Goal: Transaction & Acquisition: Purchase product/service

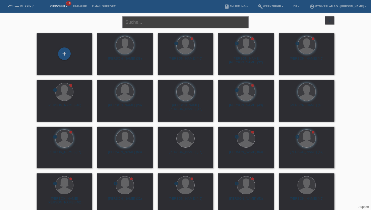
click at [151, 22] on input "text" at bounding box center [185, 22] width 126 height 12
type input "daniel waldvogel"
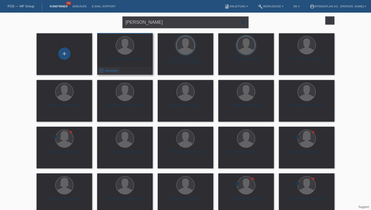
click at [114, 70] on span "Anzeigen" at bounding box center [112, 71] width 14 height 4
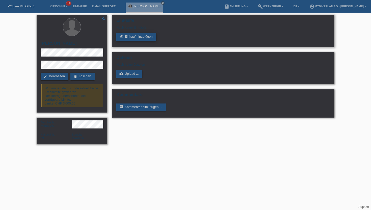
click at [134, 36] on link "add_shopping_cart Einkauf hinzufügen" at bounding box center [136, 37] width 40 height 8
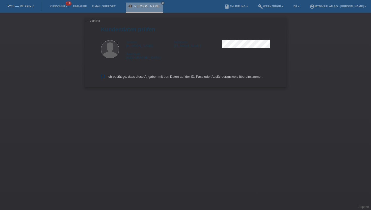
click at [114, 77] on label "Ich bestätige, dass diese Angaben mit den Daten auf der ID, Pass oder Ausländer…" at bounding box center [182, 77] width 162 height 4
click at [104, 77] on input "Ich bestätige, dass diese Angaben mit den Daten auf der ID, Pass oder Ausländer…" at bounding box center [102, 76] width 3 height 3
checkbox input "true"
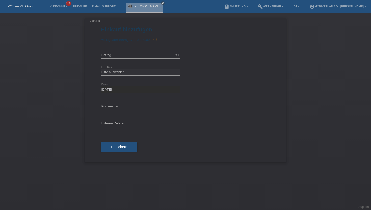
click at [147, 51] on div "CHF error Betrag" at bounding box center [141, 55] width 80 height 17
click at [137, 58] on icon at bounding box center [141, 58] width 80 height 0
click at [137, 57] on input "text" at bounding box center [141, 55] width 80 height 6
type input "6999.00"
click at [117, 73] on select "Bitte auswählen 6 Raten 12 Raten 18 Raten 24 Raten 36 Raten 48 Raten" at bounding box center [141, 72] width 80 height 6
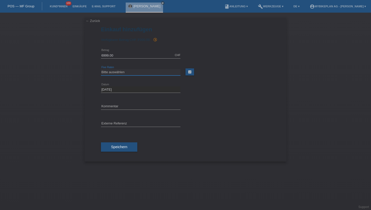
click at [109, 73] on select "Bitte auswählen 6 Raten 12 Raten 18 Raten 24 Raten 36 Raten 48 Raten" at bounding box center [141, 72] width 80 height 6
select select "488"
click at [101, 69] on select "Bitte auswählen 6 Raten 12 Raten 18 Raten 24 Raten 36 Raten 48 Raten" at bounding box center [141, 72] width 80 height 6
click at [112, 122] on input "text" at bounding box center [141, 124] width 80 height 6
paste input "43241116493"
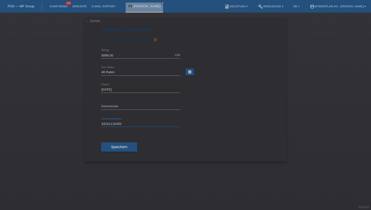
type input "43241116493"
click at [112, 153] on div "Speichern" at bounding box center [185, 147] width 169 height 29
click at [117, 145] on span "Speichern" at bounding box center [119, 147] width 16 height 4
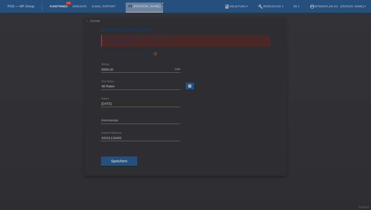
click at [57, 7] on link "Kund*innen" at bounding box center [58, 6] width 23 height 3
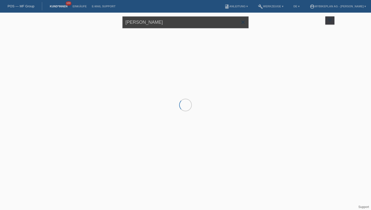
click at [139, 23] on input "[PERSON_NAME]" at bounding box center [185, 22] width 126 height 12
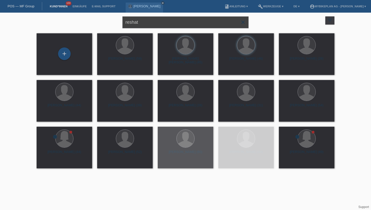
type input "reshat"
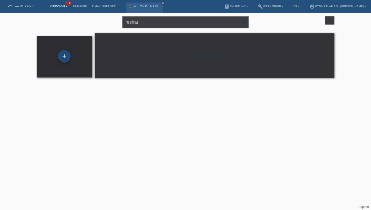
click at [66, 56] on div "+" at bounding box center [64, 56] width 13 height 13
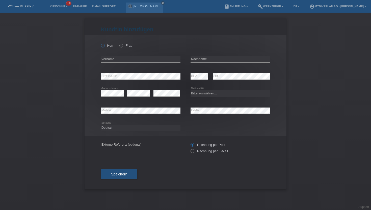
click at [100, 43] on icon at bounding box center [100, 43] width 0 height 0
click at [104, 45] on input "Herr" at bounding box center [102, 45] width 3 height 3
radio input "true"
click at [110, 58] on input "text" at bounding box center [141, 59] width 80 height 6
type input "Reshat"
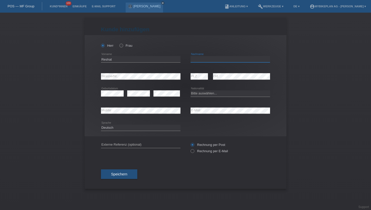
click at [210, 57] on input "text" at bounding box center [231, 59] width 80 height 6
type input "Fejzullahu"
click at [214, 95] on select "Bitte auswählen... Schweiz Deutschland Liechtenstein Österreich ------------ Af…" at bounding box center [231, 93] width 80 height 6
select select "CH"
click at [191, 91] on select "Bitte auswählen... Schweiz Deutschland Liechtenstein Österreich ------------ Af…" at bounding box center [231, 93] width 80 height 6
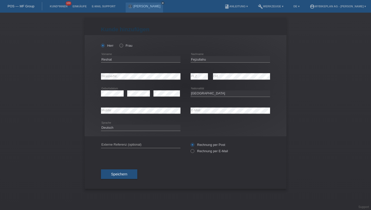
click at [135, 124] on div "Deutsch Français Italiano English error Sprache" at bounding box center [141, 127] width 80 height 17
click at [132, 125] on select "Deutsch Français Italiano English" at bounding box center [141, 128] width 80 height 6
select select "fr"
click at [101, 125] on select "Deutsch Français Italiano English" at bounding box center [141, 128] width 80 height 6
click at [214, 153] on label "Rechnung per E-Mail" at bounding box center [209, 151] width 37 height 4
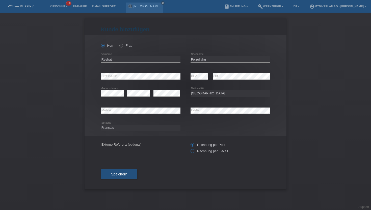
click at [194, 154] on input "Rechnung per E-Mail" at bounding box center [192, 152] width 3 height 6
radio input "true"
click at [122, 176] on span "Speichern" at bounding box center [119, 174] width 16 height 4
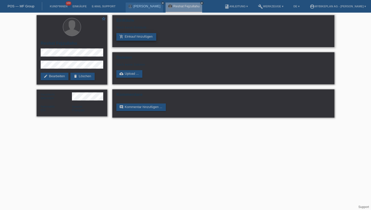
click at [144, 37] on link "add_shopping_cart Einkauf hinzufügen" at bounding box center [136, 37] width 40 height 8
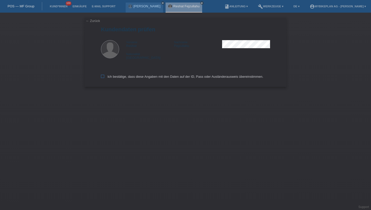
click at [113, 79] on label "Ich bestätige, dass diese Angaben mit den Daten auf der ID, Pass oder Ausländer…" at bounding box center [182, 77] width 162 height 4
click at [104, 78] on input "Ich bestätige, dass diese Angaben mit den Daten auf der ID, Pass oder Ausländer…" at bounding box center [102, 76] width 3 height 3
checkbox input "true"
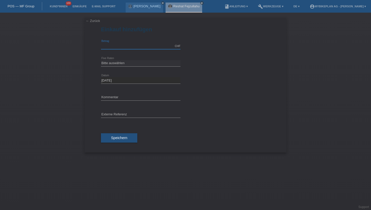
click at [139, 48] on input "text" at bounding box center [141, 46] width 80 height 6
type input "11990.00"
click at [113, 65] on select "Bitte auswählen 6 Raten 12 Raten 18 Raten 24 Raten 36 Raten 48 Raten" at bounding box center [141, 63] width 80 height 6
select select "487"
click at [101, 60] on select "Bitte auswählen 6 Raten 12 Raten 18 Raten 24 Raten 36 Raten 48 Raten" at bounding box center [141, 63] width 80 height 6
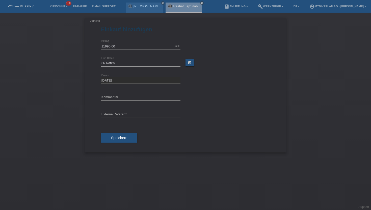
click at [109, 109] on div "error Externe Referenz" at bounding box center [141, 114] width 80 height 17
click at [109, 111] on div "error Externe Referenz" at bounding box center [141, 114] width 80 height 17
click at [107, 113] on input "text" at bounding box center [141, 115] width 80 height 6
paste input "43249623156"
type input "43249623156"
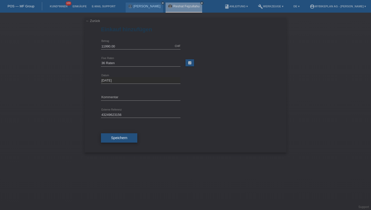
click at [112, 142] on button "Speichern" at bounding box center [119, 138] width 36 height 10
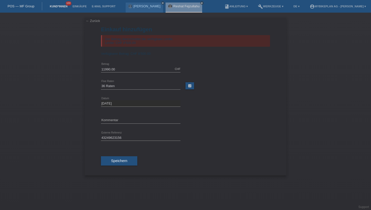
click at [54, 5] on link "Kund*innen" at bounding box center [58, 6] width 23 height 3
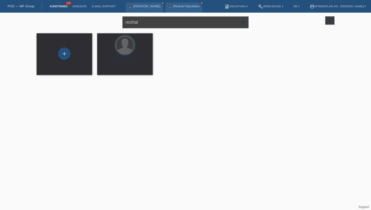
click at [158, 22] on input "reshat" at bounding box center [185, 22] width 126 height 12
type input "semi bey"
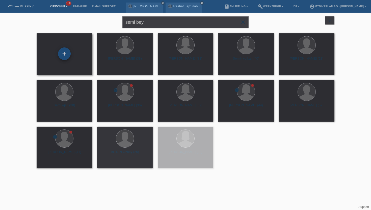
click at [59, 55] on div "+" at bounding box center [64, 53] width 13 height 13
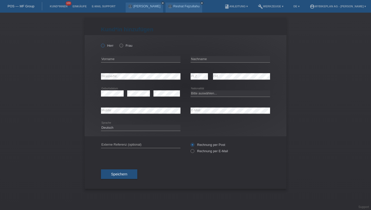
click at [107, 46] on label "Herr" at bounding box center [107, 46] width 13 height 4
click at [104, 46] on input "Herr" at bounding box center [102, 45] width 3 height 3
radio input "true"
click at [120, 61] on input "text" at bounding box center [141, 59] width 80 height 6
type input "Semi"
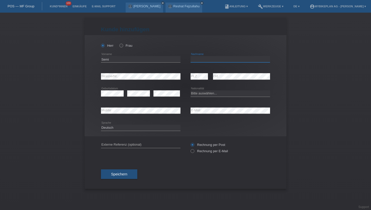
click at [200, 61] on input "text" at bounding box center [231, 59] width 80 height 6
type input "[PERSON_NAME]"
click at [198, 80] on div "error PLZ" at bounding box center [199, 76] width 17 height 17
click at [212, 95] on select "Bitte auswählen... Schweiz Deutschland Liechtenstein Österreich ------------ Af…" at bounding box center [231, 93] width 80 height 6
select select "CH"
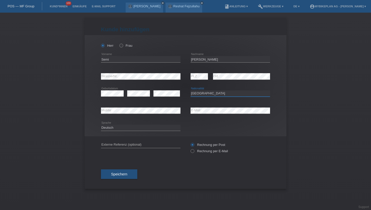
click at [191, 91] on select "Bitte auswählen... Schweiz Deutschland Liechtenstein Österreich ------------ Af…" at bounding box center [231, 93] width 80 height 6
click at [134, 130] on select "Deutsch Français Italiano English" at bounding box center [141, 128] width 80 height 6
click at [101, 125] on select "Deutsch Français Italiano English" at bounding box center [141, 128] width 80 height 6
click at [209, 154] on div "Rechnung per Post Rechnung per E-Mail" at bounding box center [231, 148] width 80 height 13
click at [209, 153] on label "Rechnung per E-Mail" at bounding box center [209, 151] width 37 height 4
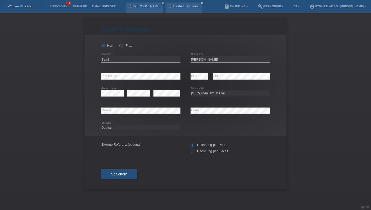
click at [194, 154] on input "Rechnung per E-Mail" at bounding box center [192, 152] width 3 height 6
radio input "true"
click at [123, 176] on span "Speichern" at bounding box center [119, 174] width 16 height 4
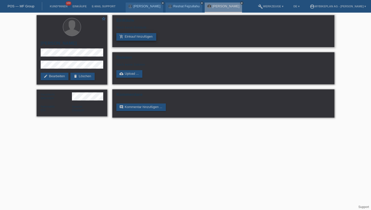
click at [150, 36] on link "add_shopping_cart Einkauf hinzufügen" at bounding box center [136, 37] width 40 height 8
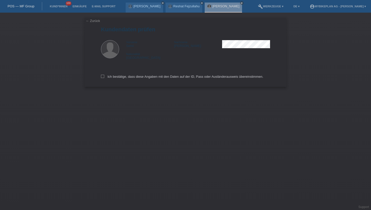
click at [110, 75] on div "Ich bestätige, dass diese Angaben mit den Daten auf der ID, Pass oder Ausländer…" at bounding box center [185, 76] width 169 height 22
click at [108, 77] on label "Ich bestätige, dass diese Angaben mit den Daten auf der ID, Pass oder Ausländer…" at bounding box center [182, 77] width 162 height 4
click at [104, 77] on input "Ich bestätige, dass diese Angaben mit den Daten auf der ID, Pass oder Ausländer…" at bounding box center [102, 76] width 3 height 3
checkbox input "true"
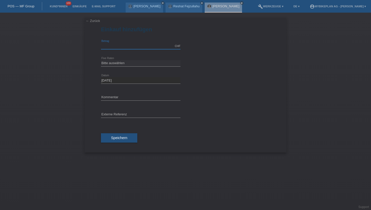
click at [144, 47] on input "text" at bounding box center [141, 46] width 80 height 6
type input "4899.00"
click at [122, 63] on select "Bitte auswählen 6 Raten 12 Raten 18 Raten 24 Raten 36 Raten 48 Raten" at bounding box center [141, 63] width 80 height 6
select select "487"
click at [101, 60] on select "Bitte auswählen 6 Raten 12 Raten 18 Raten 24 Raten 36 Raten 48 Raten" at bounding box center [141, 63] width 80 height 6
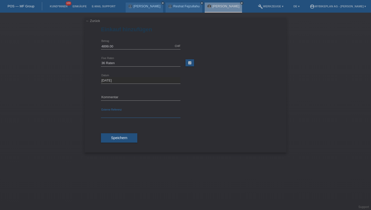
click at [112, 114] on input "text" at bounding box center [141, 115] width 80 height 6
paste input "43245205409"
type input "43245205409"
click at [108, 138] on button "Speichern" at bounding box center [119, 138] width 36 height 10
